Goal: Obtain resource: Obtain resource

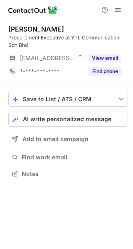
scroll to position [168, 133]
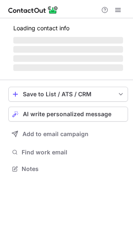
scroll to position [168, 133]
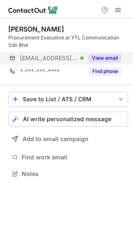
click at [106, 61] on button "View email" at bounding box center [104, 58] width 33 height 8
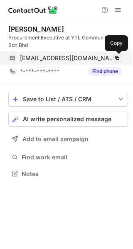
click at [120, 55] on button at bounding box center [117, 58] width 8 height 8
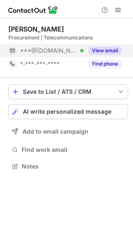
scroll to position [161, 133]
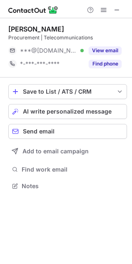
scroll to position [181, 132]
click at [121, 8] on button at bounding box center [117, 10] width 10 height 10
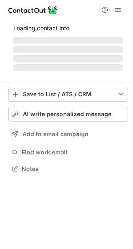
scroll to position [161, 133]
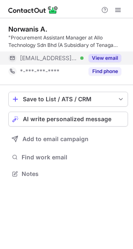
click at [91, 54] on div "View email" at bounding box center [102, 57] width 38 height 13
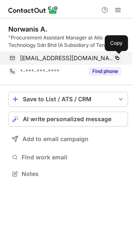
click at [120, 57] on span at bounding box center [117, 58] width 7 height 7
